Goal: Task Accomplishment & Management: Manage account settings

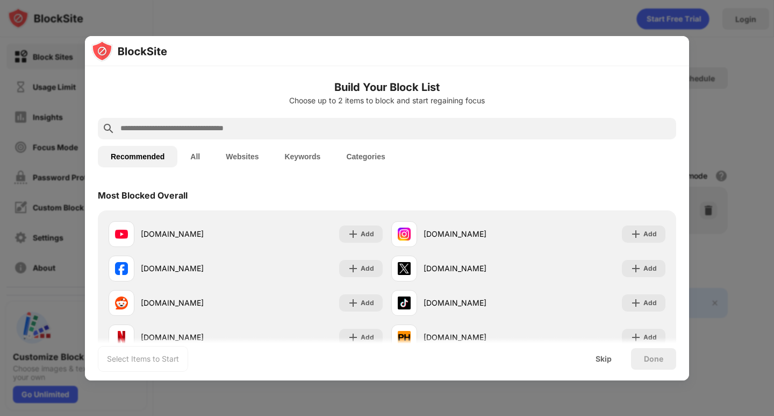
click at [621, 22] on div at bounding box center [387, 208] width 774 height 416
click at [600, 359] on div "Skip" at bounding box center [604, 358] width 16 height 9
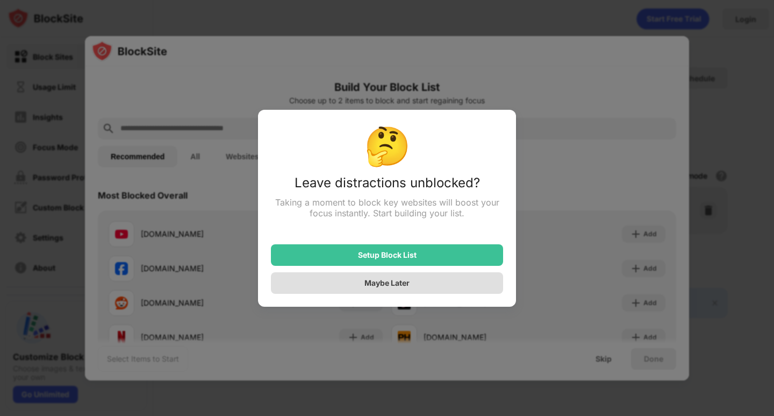
click at [413, 285] on div "Maybe Later" at bounding box center [387, 283] width 232 height 22
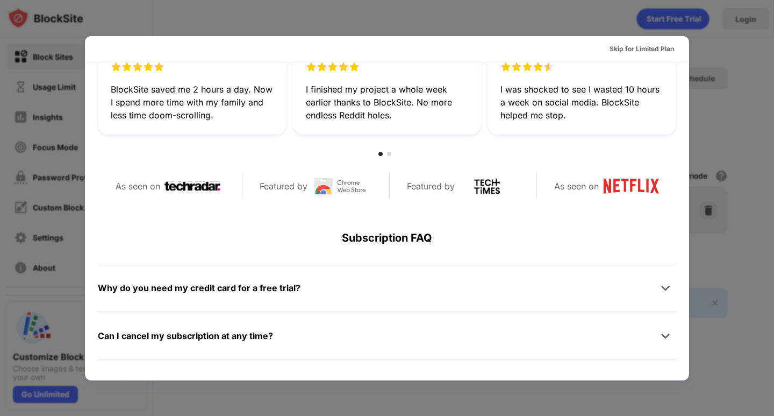
scroll to position [524, 0]
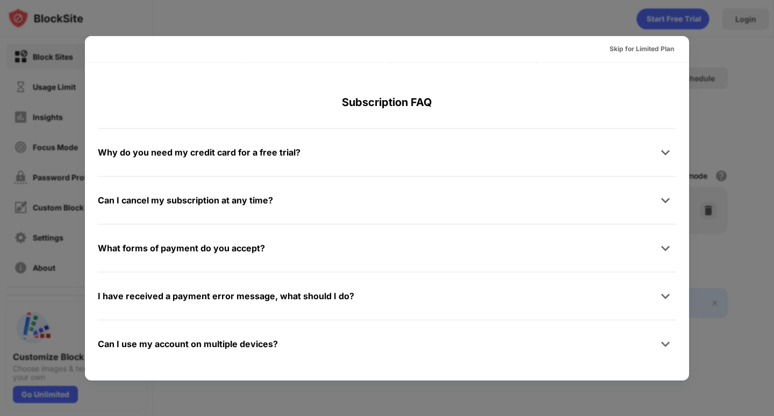
click at [747, 95] on div at bounding box center [387, 208] width 774 height 416
